Goal: Task Accomplishment & Management: Manage account settings

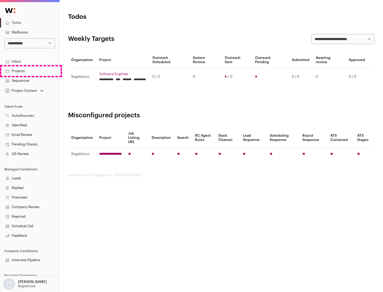
click at [30, 71] on link "Projects" at bounding box center [29, 71] width 59 height 10
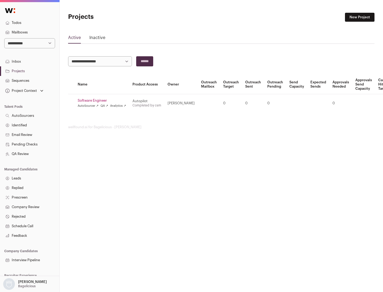
click at [103, 101] on link "Software Engineer" at bounding box center [102, 101] width 48 height 4
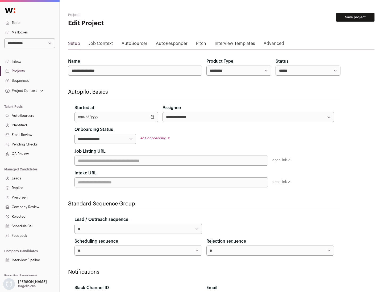
click at [355, 17] on button "Save project" at bounding box center [355, 17] width 38 height 9
